Goal: Task Accomplishment & Management: Use online tool/utility

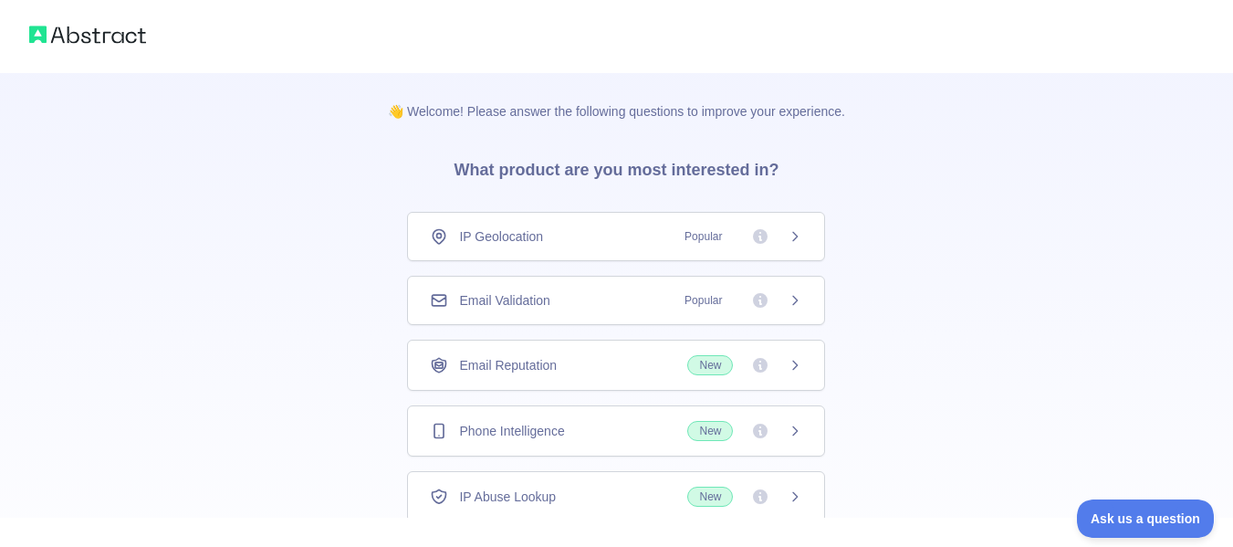
click at [594, 293] on div "Email Validation Popular" at bounding box center [616, 300] width 372 height 18
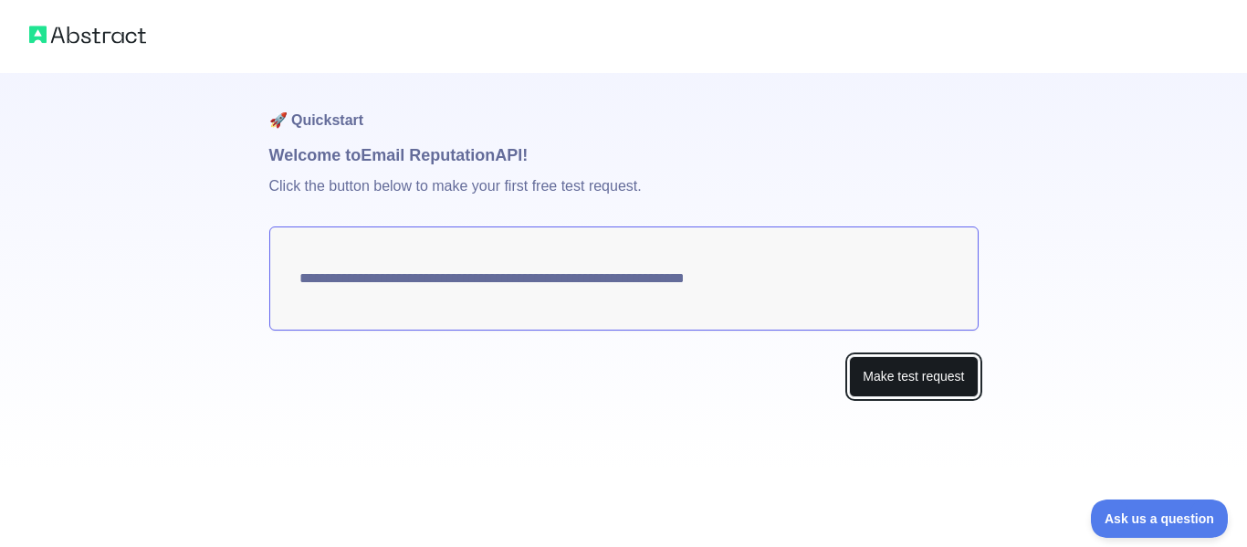
click at [907, 381] on button "Make test request" at bounding box center [913, 376] width 129 height 41
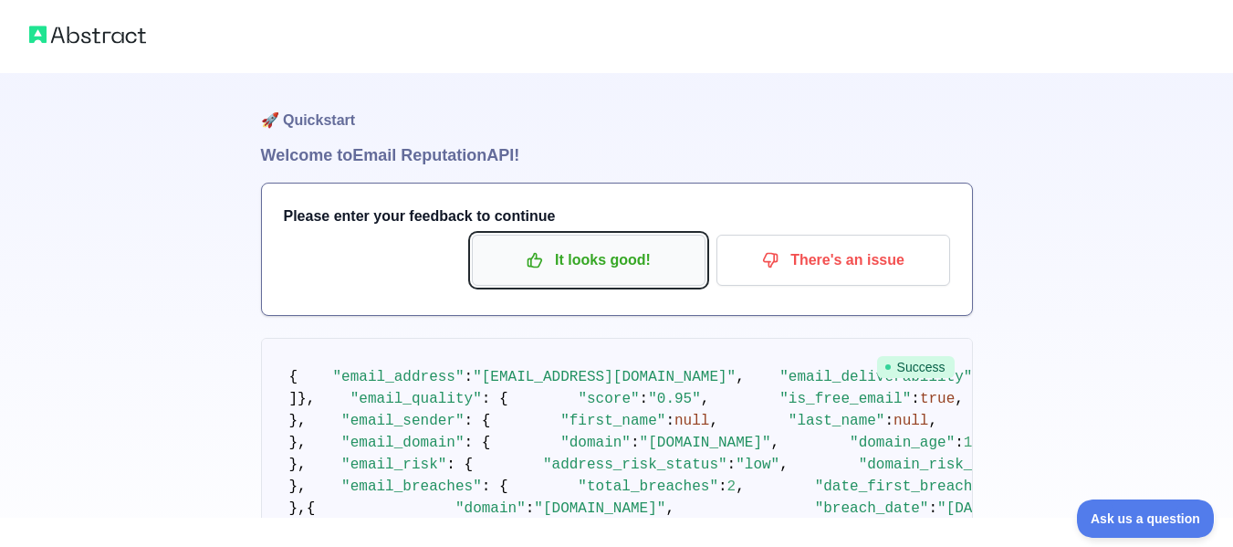
click at [646, 264] on p "It looks good!" at bounding box center [589, 260] width 206 height 31
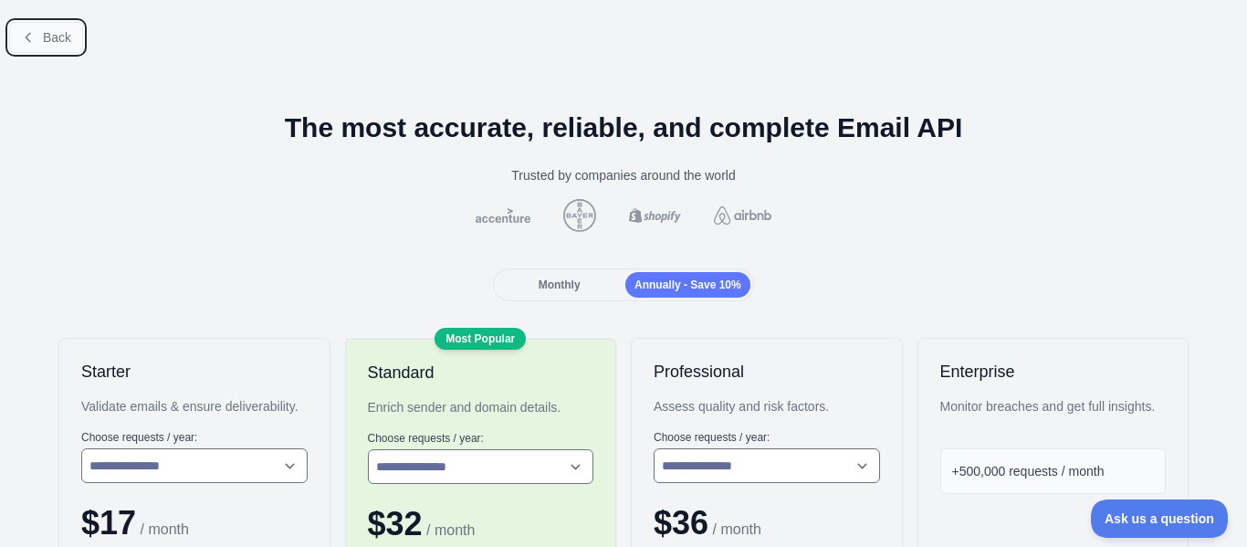
click at [34, 50] on button "Back" at bounding box center [46, 37] width 74 height 31
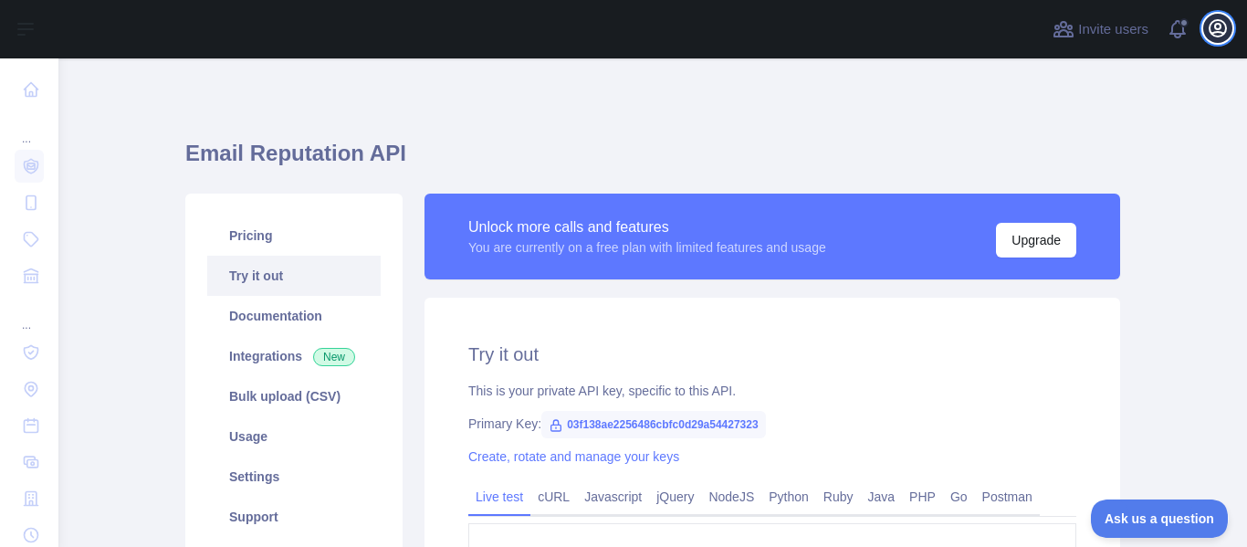
click at [1222, 23] on icon "button" at bounding box center [1218, 28] width 22 height 22
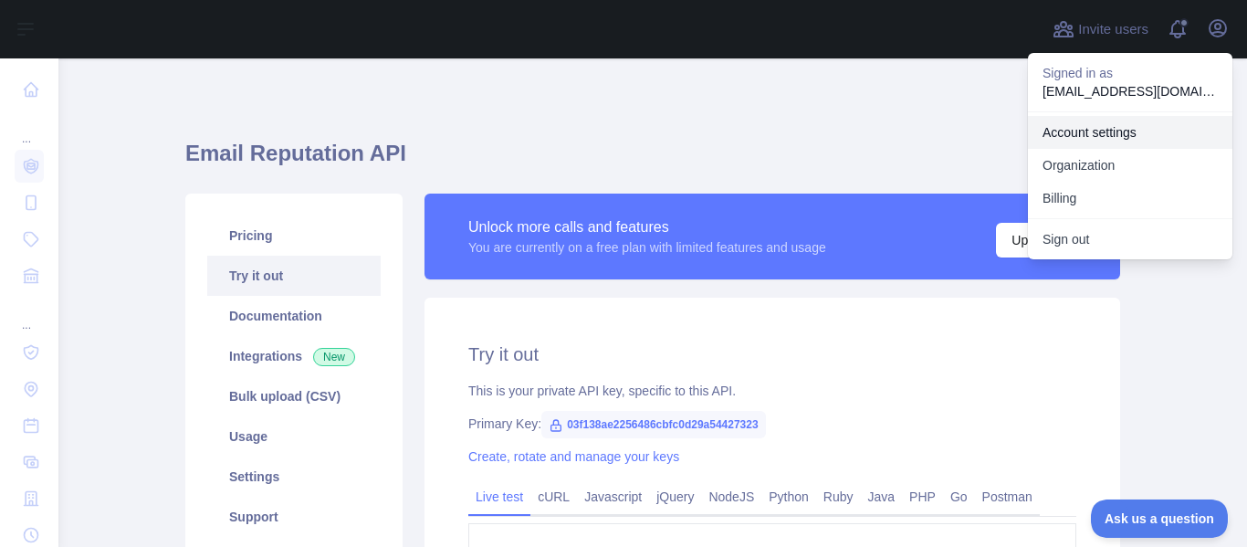
click at [1129, 131] on link "Account settings" at bounding box center [1130, 132] width 204 height 33
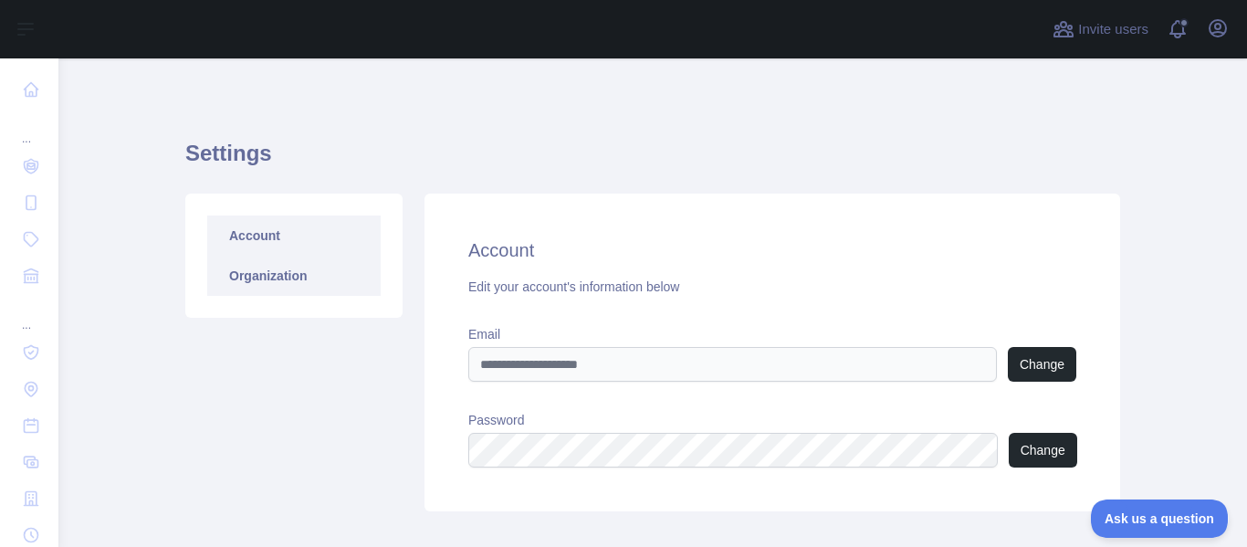
click at [338, 286] on link "Organization" at bounding box center [293, 276] width 173 height 40
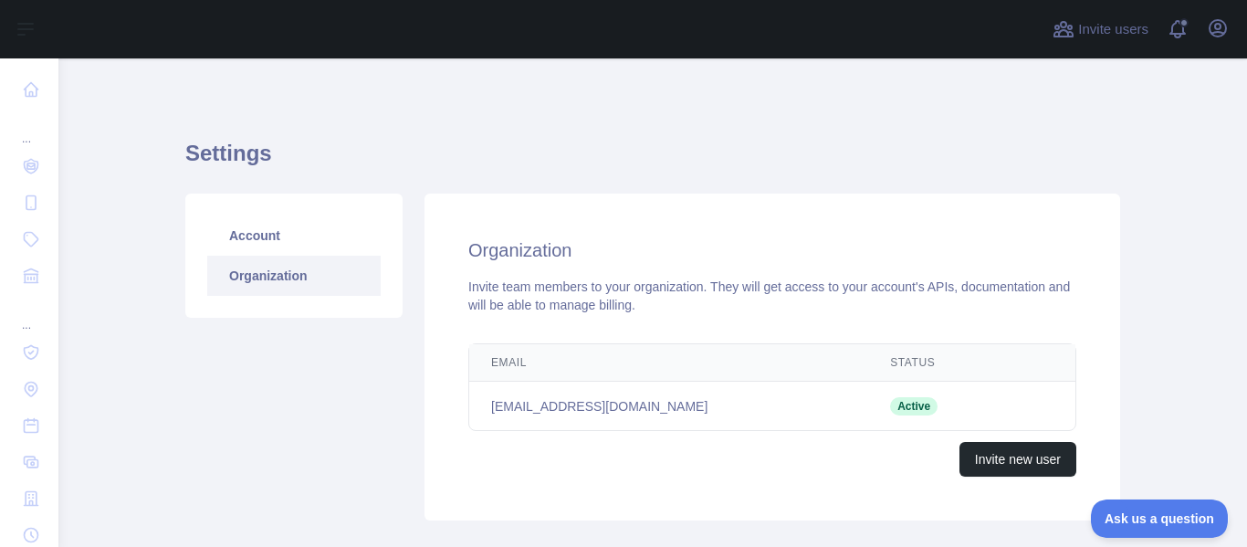
click at [609, 406] on td "[EMAIL_ADDRESS][DOMAIN_NAME]" at bounding box center [668, 406] width 399 height 49
click at [1219, 29] on icon "button" at bounding box center [1218, 28] width 16 height 16
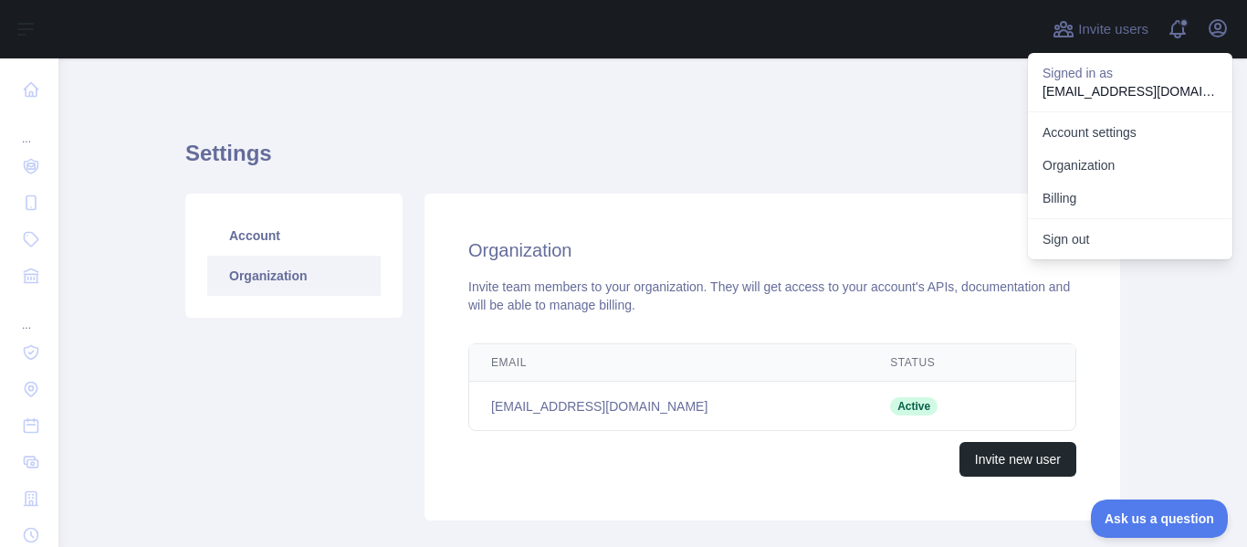
click at [947, 109] on div "Settings Account Organization Organization Invite team members to your organiza…" at bounding box center [652, 324] width 935 height 444
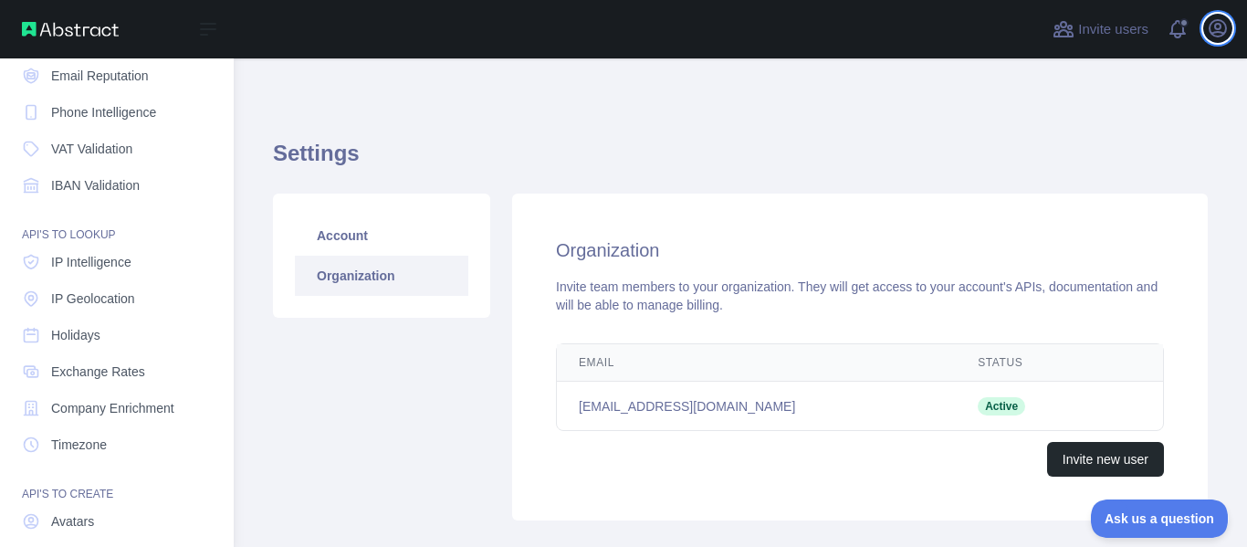
scroll to position [91, 0]
click at [169, 269] on link "IP Intelligence" at bounding box center [117, 261] width 204 height 33
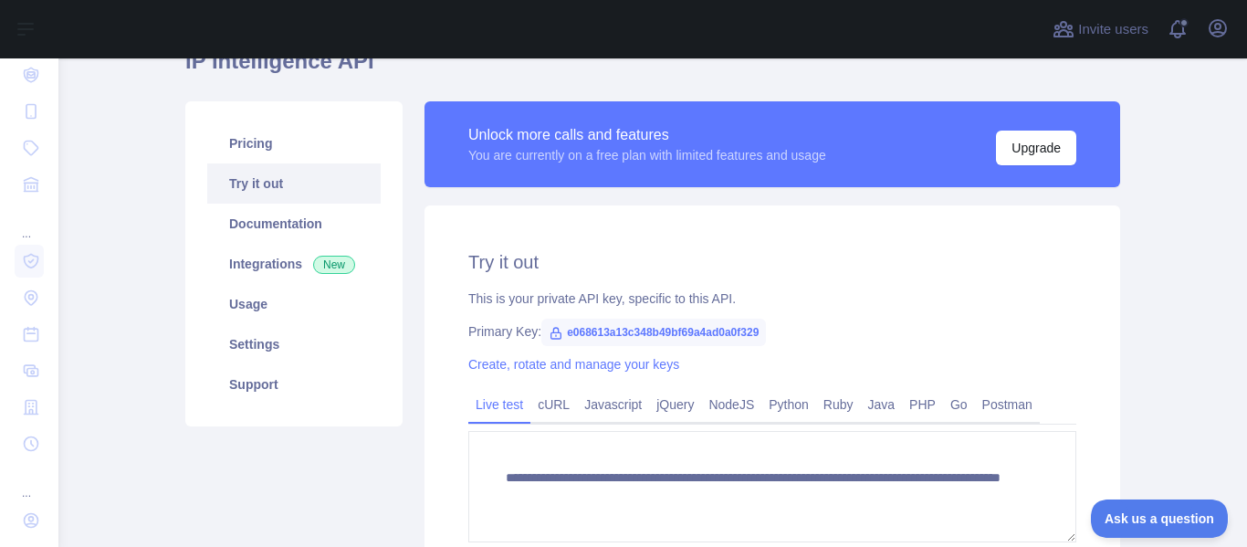
scroll to position [91, 0]
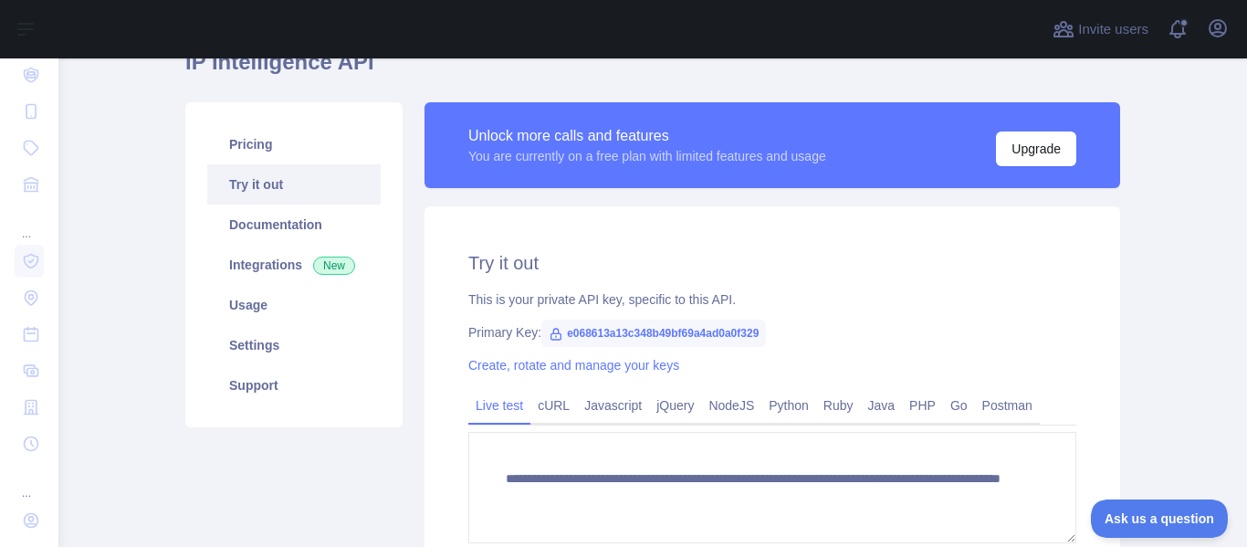
click at [583, 330] on span "e068613a13c348b49bf69a4ad0a0f329" at bounding box center [653, 333] width 225 height 27
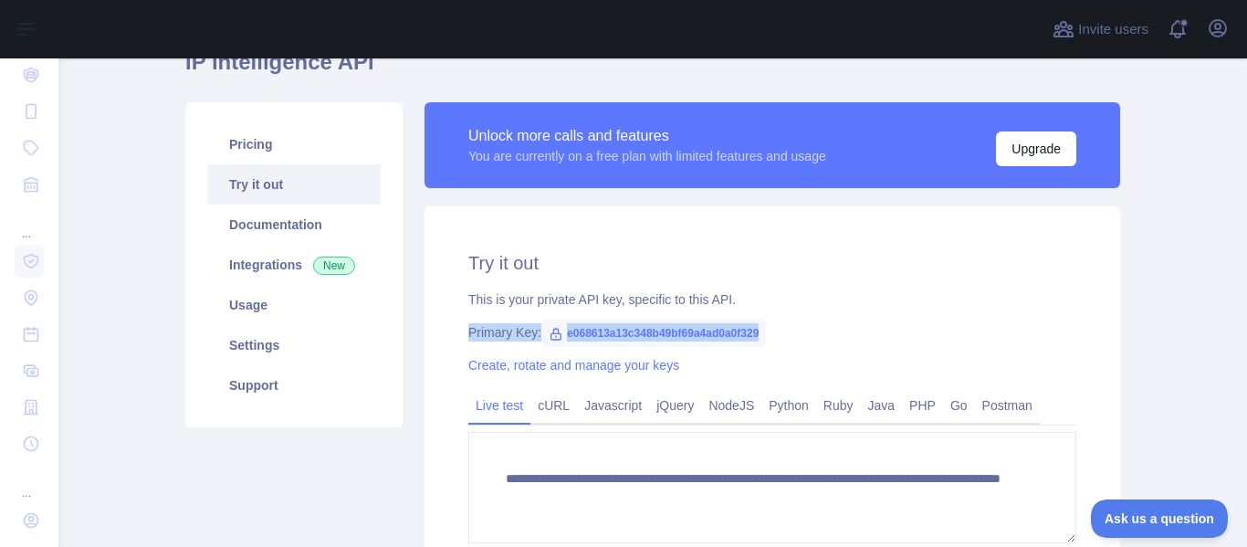
click at [583, 330] on span "e068613a13c348b49bf69a4ad0a0f329" at bounding box center [653, 333] width 225 height 27
click at [841, 330] on div "Primary Key: e068613a13c348b49bf69a4ad0a0f329" at bounding box center [772, 332] width 608 height 18
drag, startPoint x: 555, startPoint y: 334, endPoint x: 784, endPoint y: 330, distance: 229.2
click at [784, 330] on div "Primary Key: e068613a13c348b49bf69a4ad0a0f329" at bounding box center [772, 332] width 608 height 18
copy span "e068613a13c348b49bf69a4ad0a0f329"
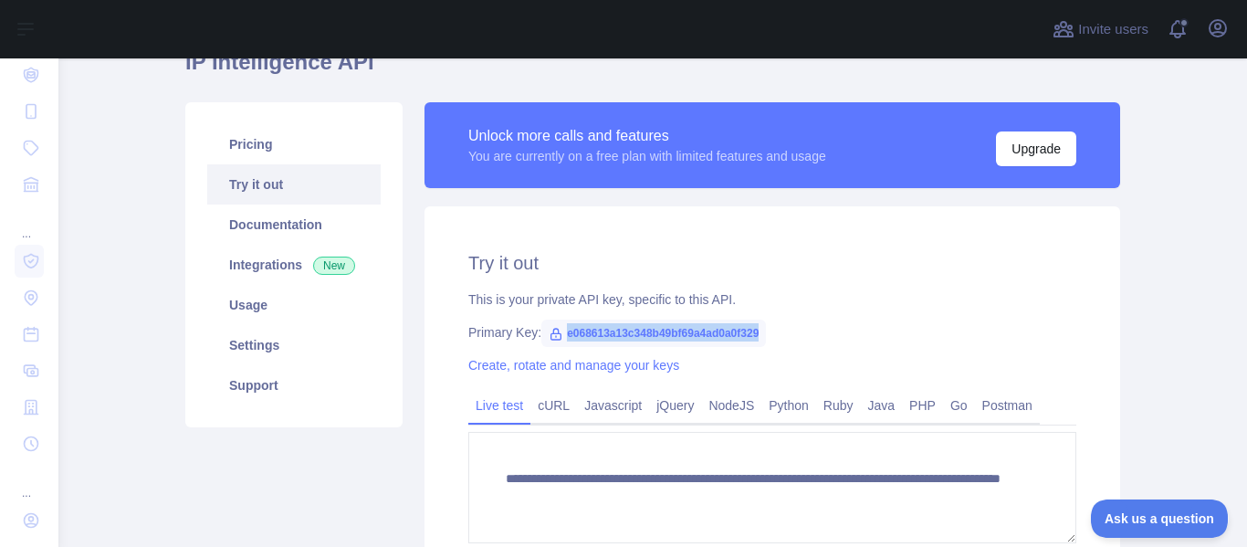
scroll to position [0, 0]
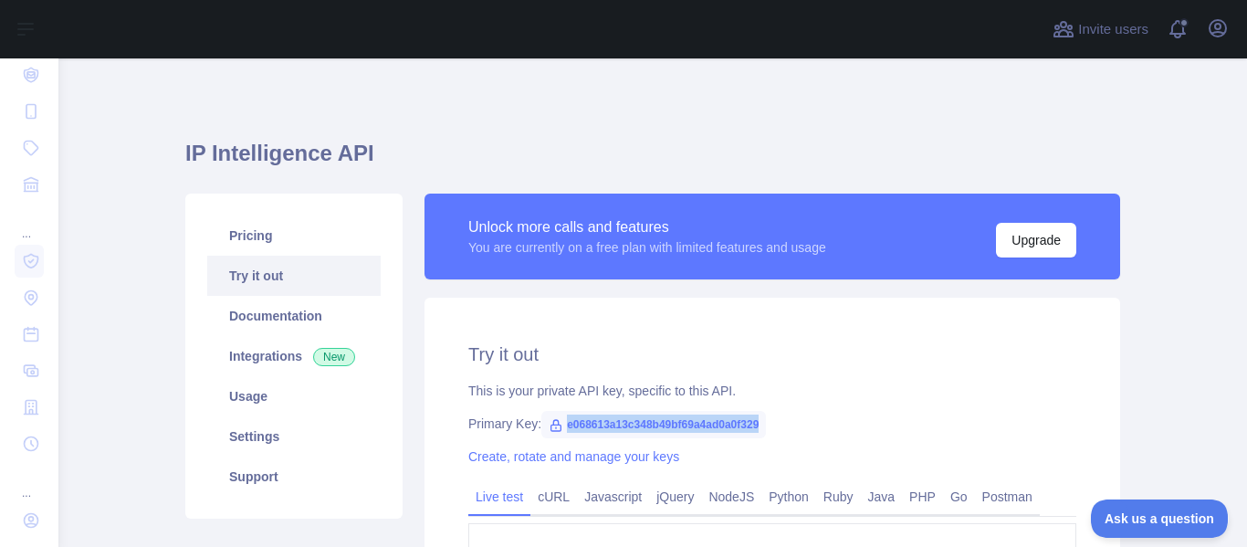
copy span "e068613a13c348b49bf69a4ad0a0f329"
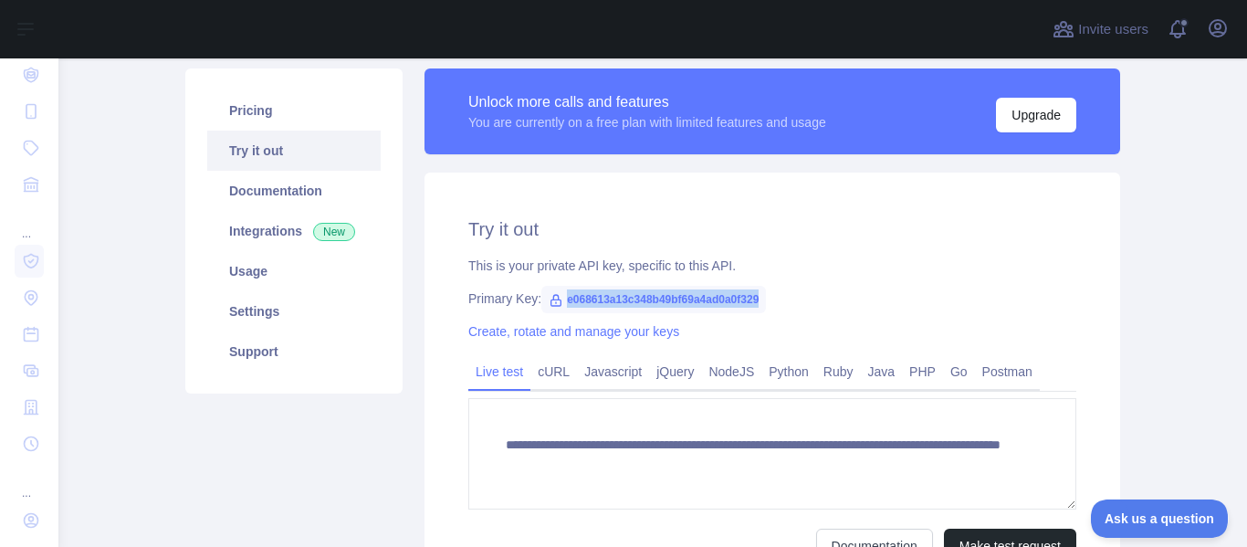
scroll to position [91, 0]
